Goal: Navigation & Orientation: Find specific page/section

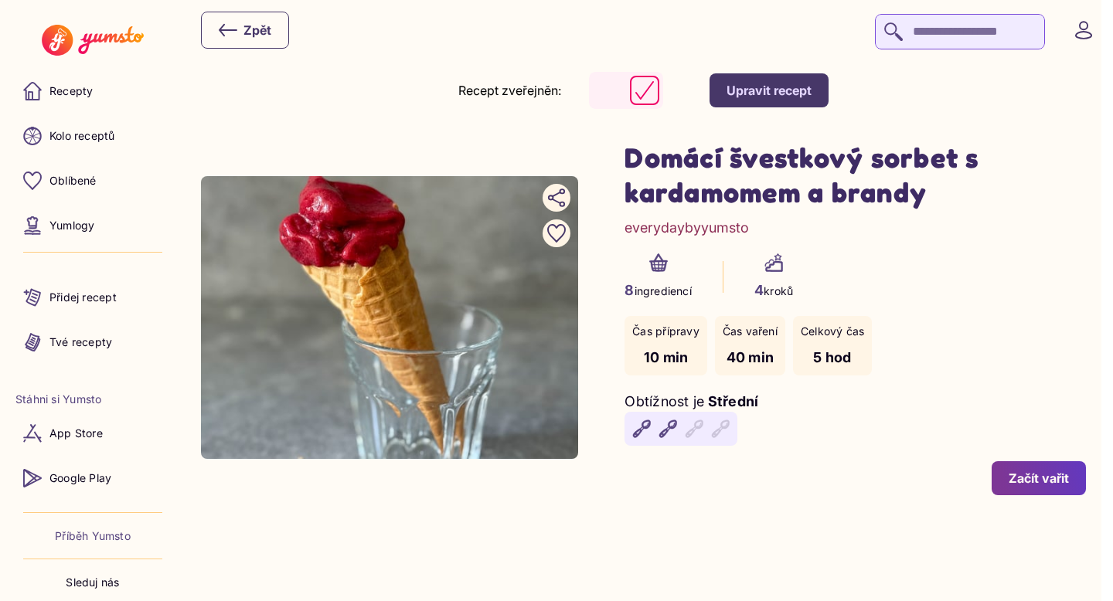
scroll to position [4, 0]
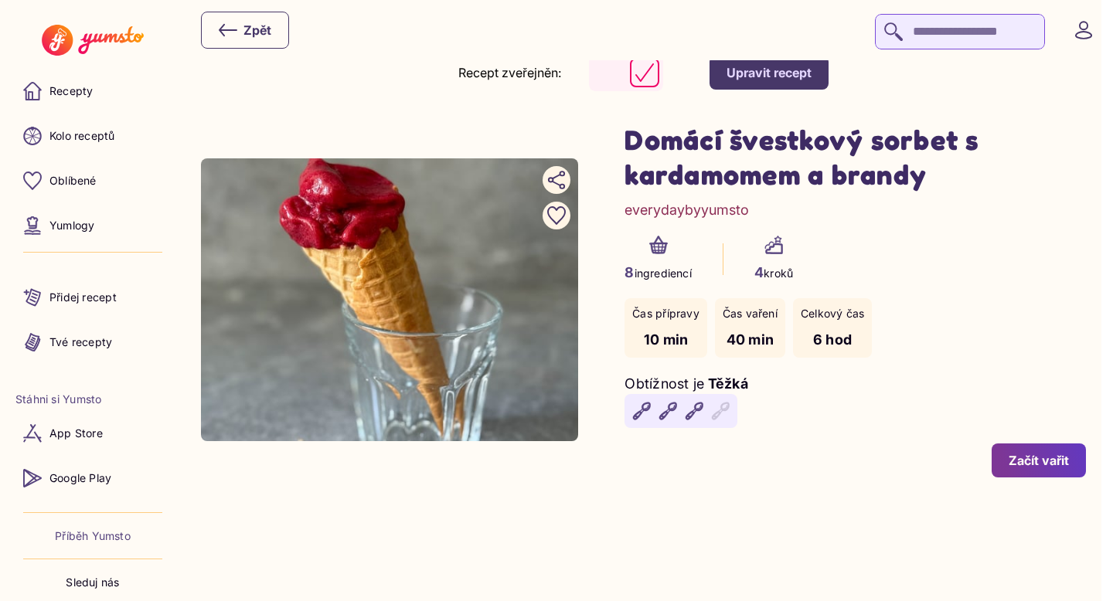
scroll to position [25, 0]
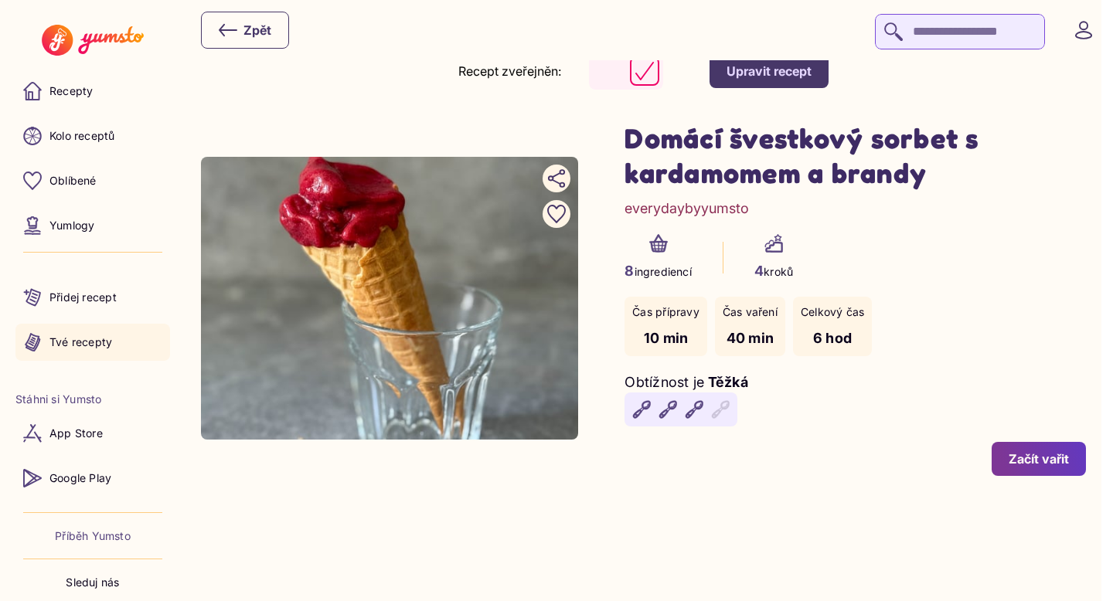
click at [55, 339] on p "Tvé recepty" at bounding box center [80, 342] width 63 height 15
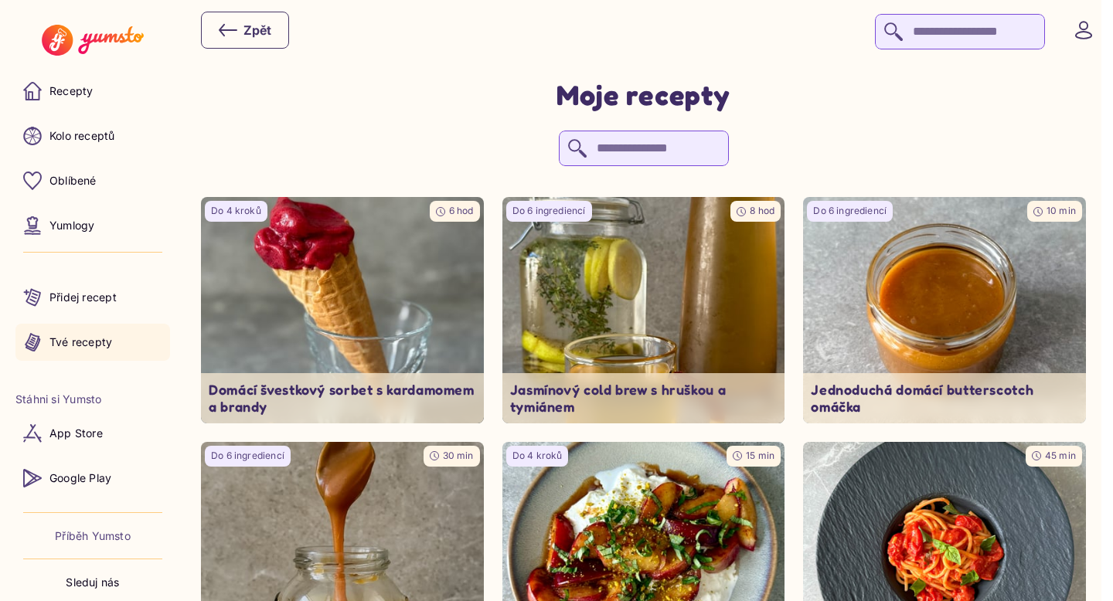
click at [118, 34] on img at bounding box center [92, 40] width 101 height 31
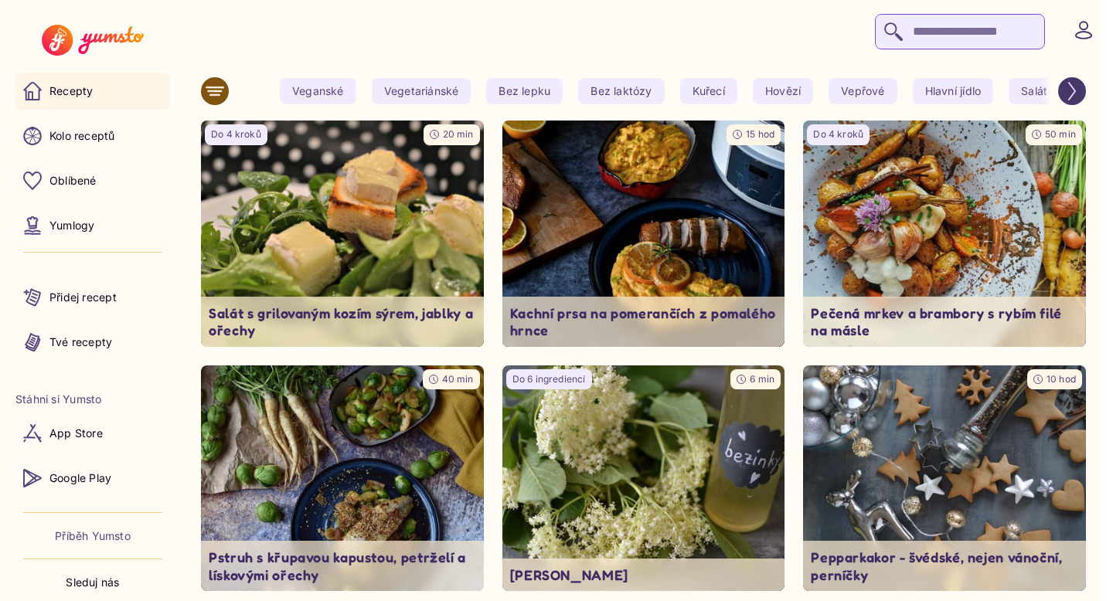
click at [219, 85] on icon at bounding box center [215, 91] width 19 height 19
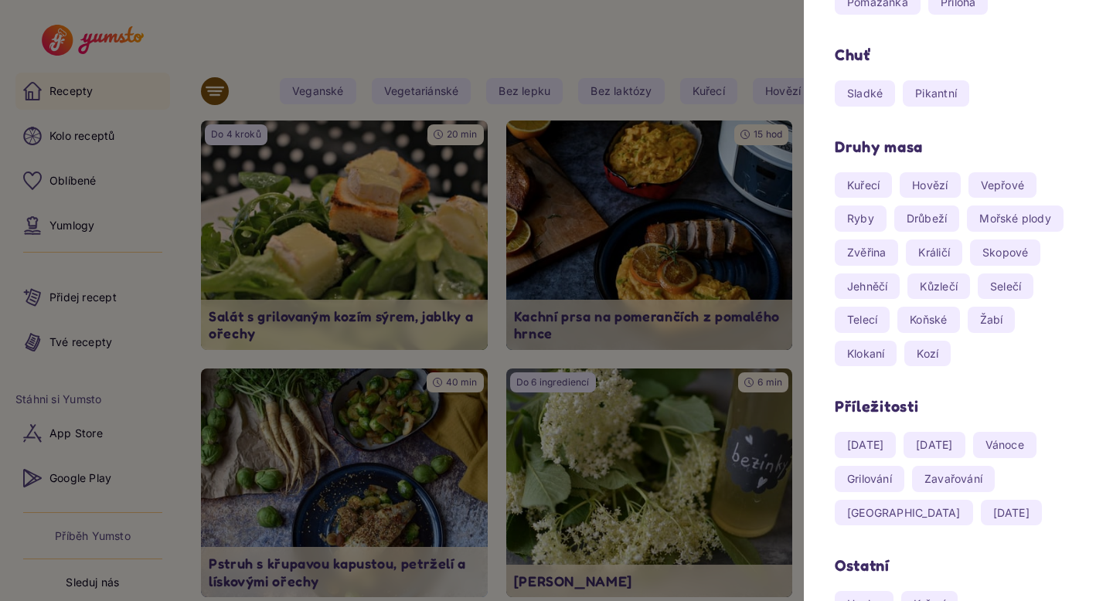
scroll to position [441, 0]
click at [1037, 441] on span "Vánoce" at bounding box center [1004, 444] width 63 height 26
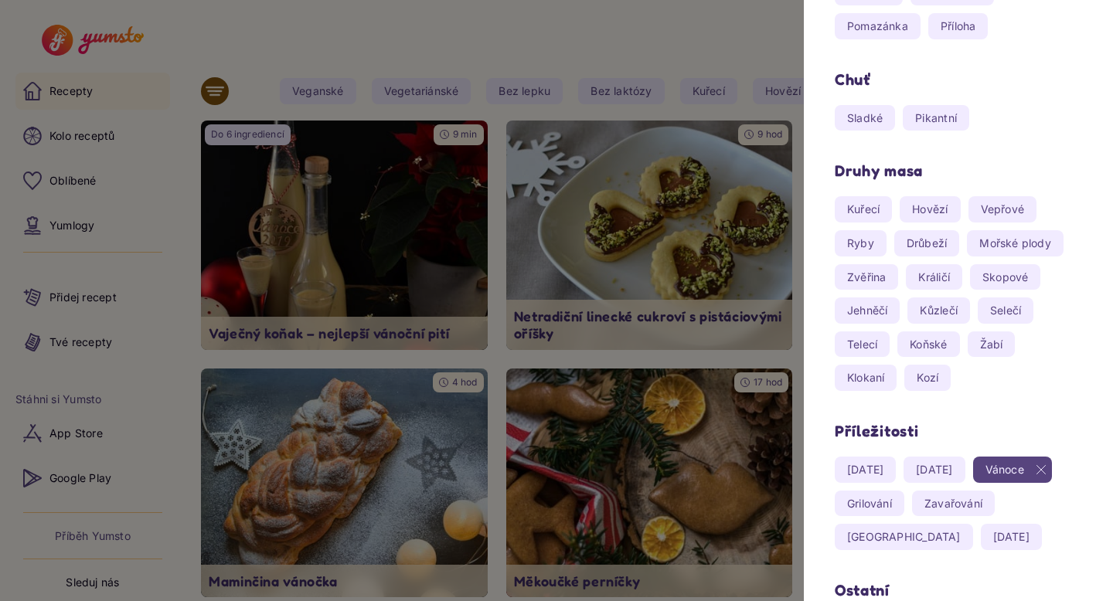
scroll to position [1023, 0]
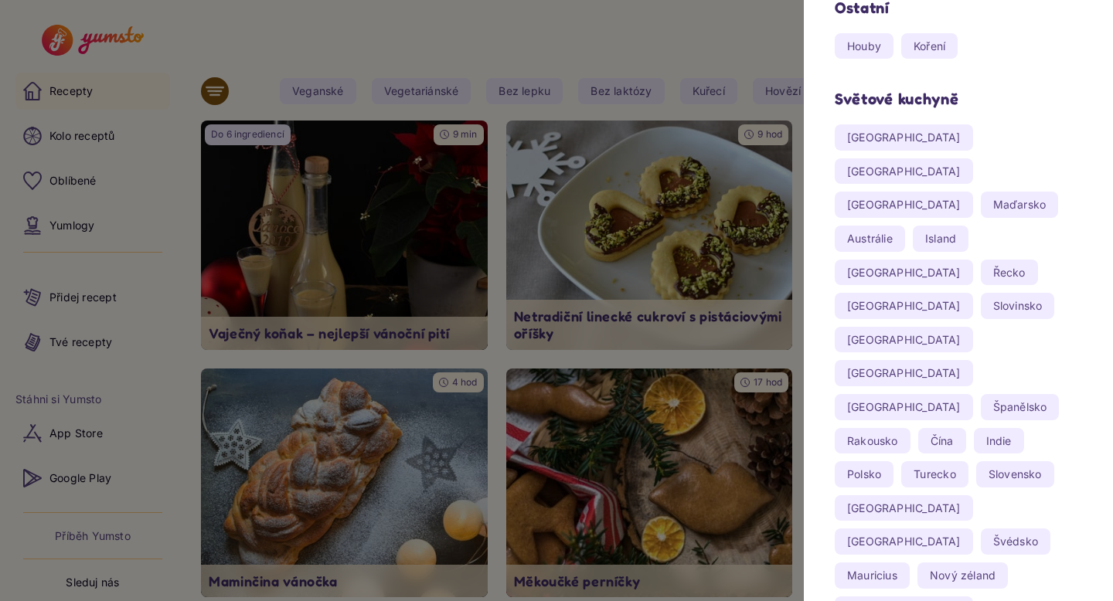
click at [707, 46] on div at bounding box center [556, 300] width 1113 height 601
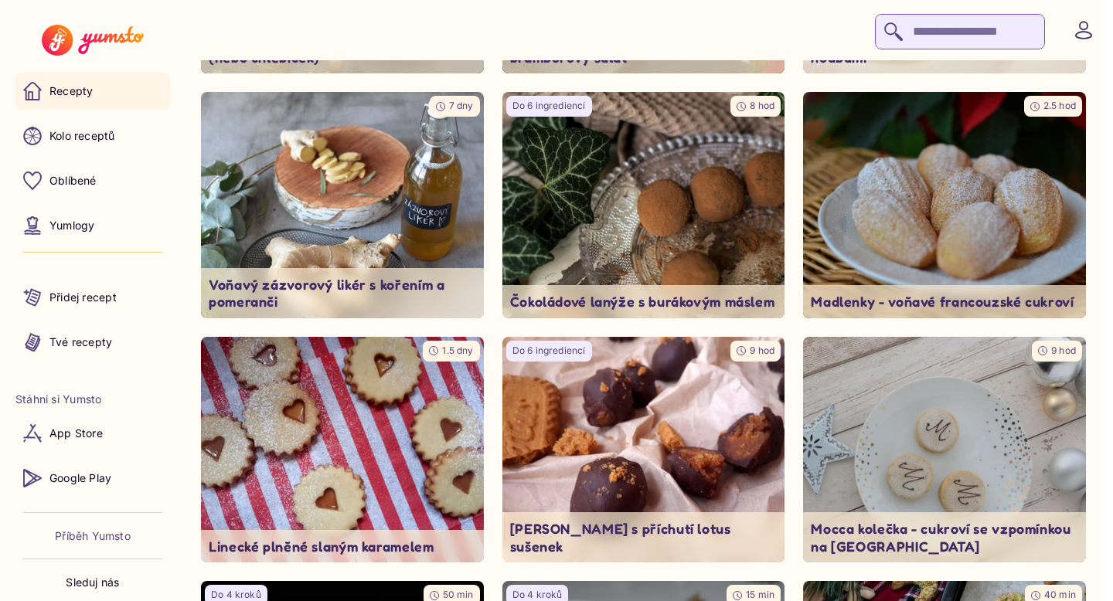
scroll to position [1502, 0]
